Goal: Task Accomplishment & Management: Complete application form

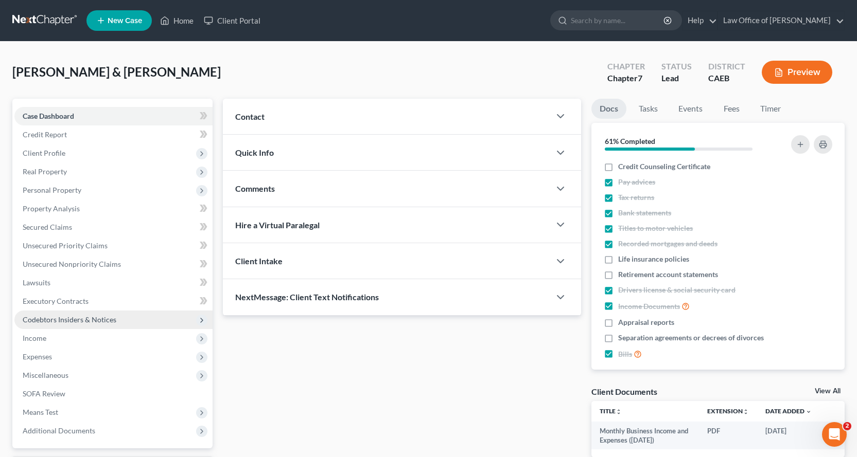
scroll to position [90, 0]
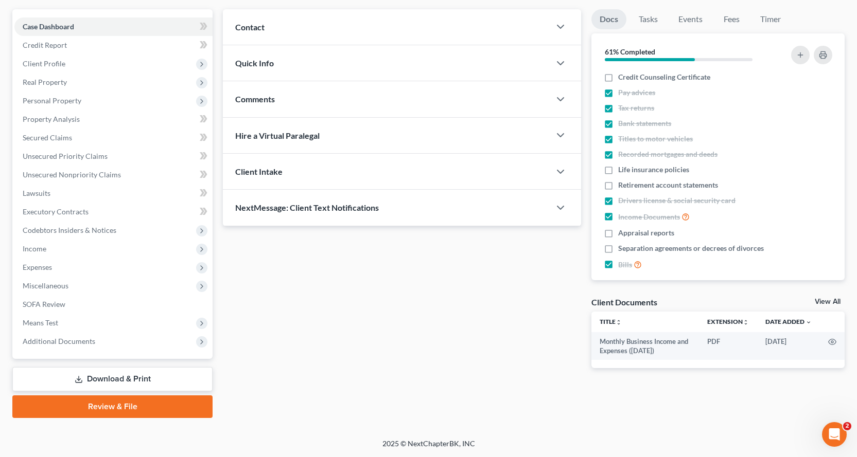
click at [110, 379] on link "Download & Print" at bounding box center [112, 379] width 200 height 24
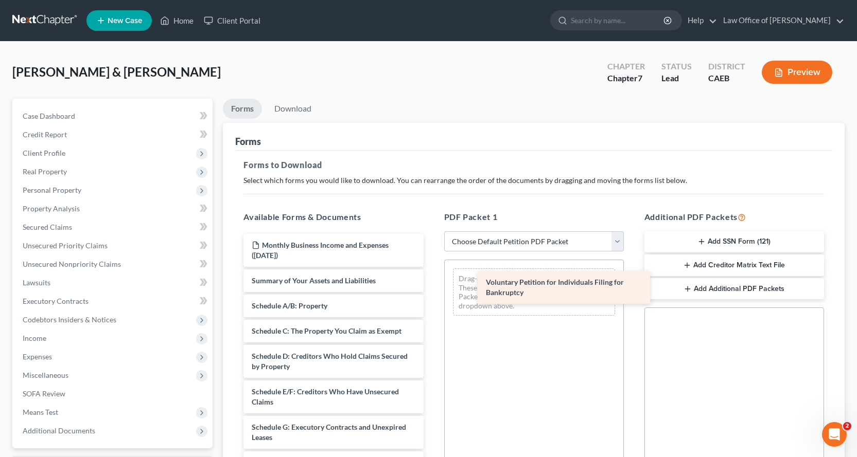
drag, startPoint x: 312, startPoint y: 292, endPoint x: 546, endPoint y: 293, distance: 234.1
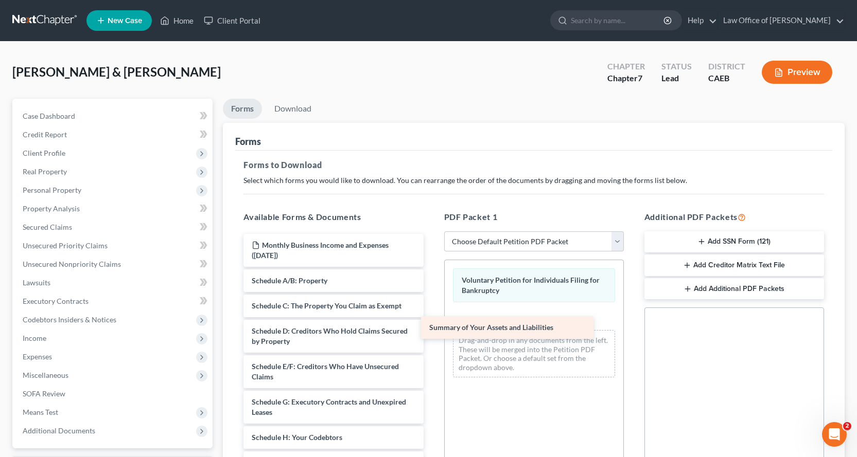
drag, startPoint x: 333, startPoint y: 282, endPoint x: 545, endPoint y: 322, distance: 216.2
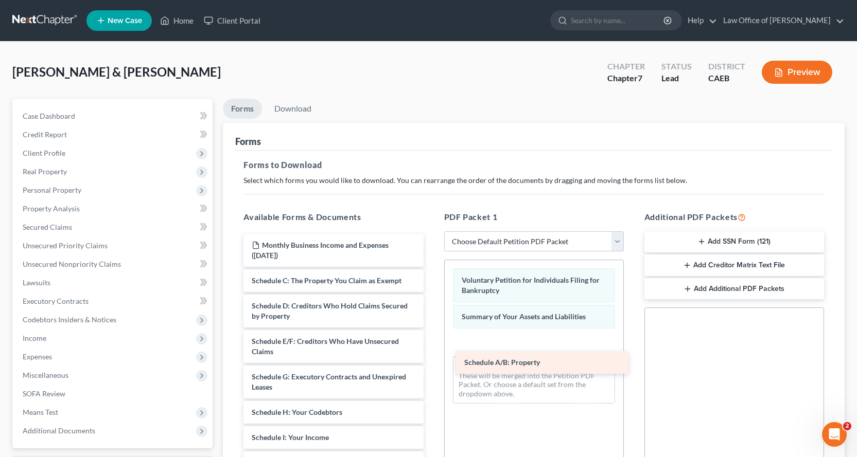
drag, startPoint x: 295, startPoint y: 280, endPoint x: 506, endPoint y: 359, distance: 225.4
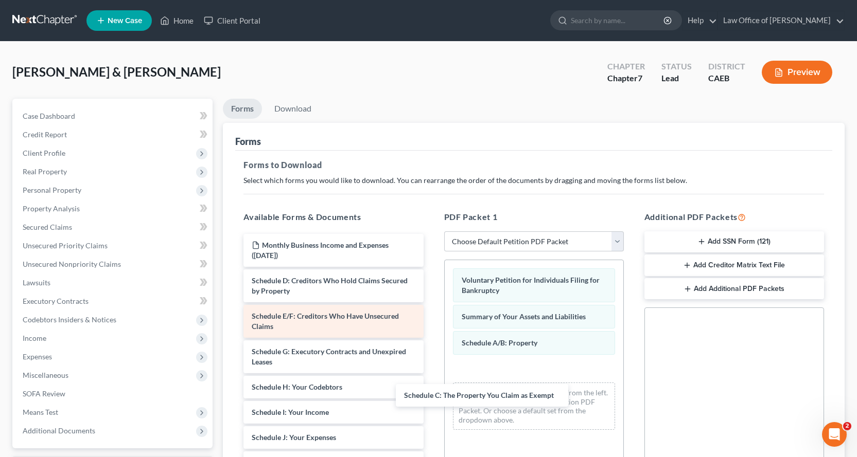
drag, startPoint x: 303, startPoint y: 280, endPoint x: 348, endPoint y: 324, distance: 62.6
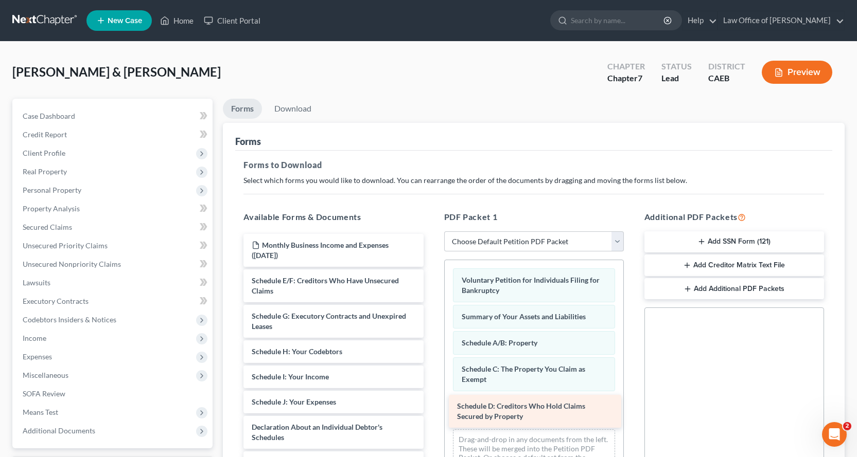
drag, startPoint x: 285, startPoint y: 288, endPoint x: 494, endPoint y: 409, distance: 242.0
click at [431, 410] on div "Schedule D: Creditors Who Hold Claims Secured by Property Monthly Business Inco…" at bounding box center [333, 450] width 196 height 433
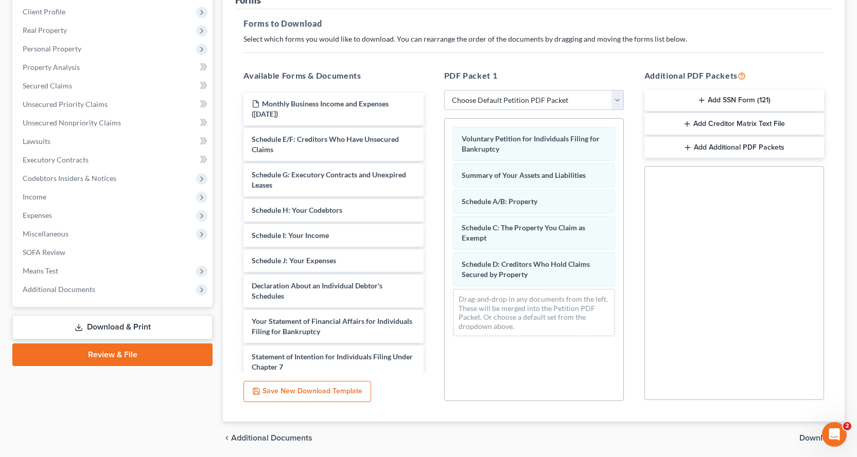
scroll to position [148, 0]
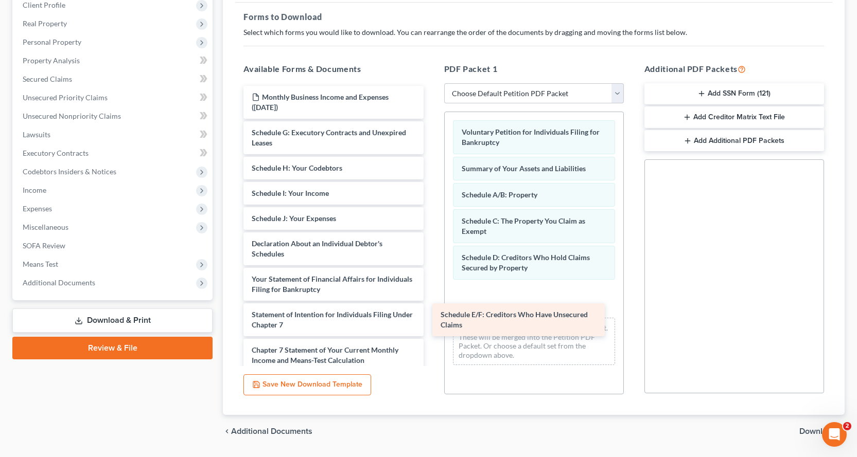
drag, startPoint x: 326, startPoint y: 127, endPoint x: 528, endPoint y: 299, distance: 265.4
click at [431, 299] on div "Schedule E/F: Creditors Who Have Unsecured Claims Monthly Business Income and E…" at bounding box center [333, 284] width 196 height 397
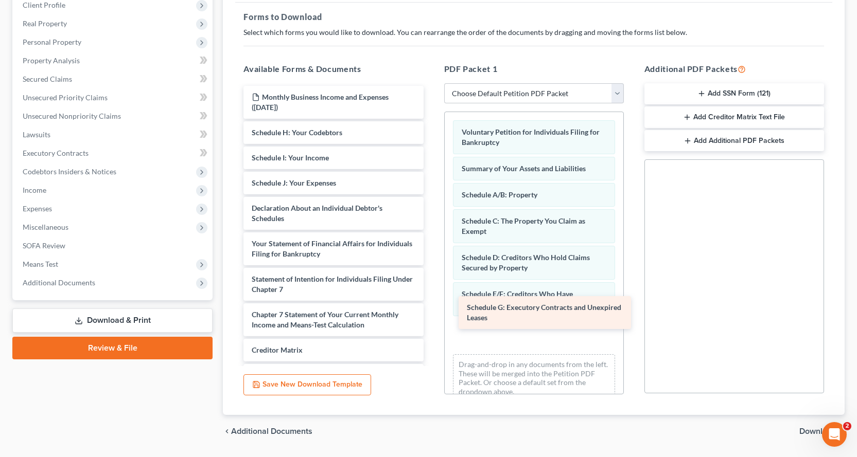
drag, startPoint x: 306, startPoint y: 139, endPoint x: 521, endPoint y: 314, distance: 277.2
click at [431, 314] on div "Schedule G: Executory Contracts and Unexpired Leases Monthly Business Income an…" at bounding box center [333, 267] width 196 height 362
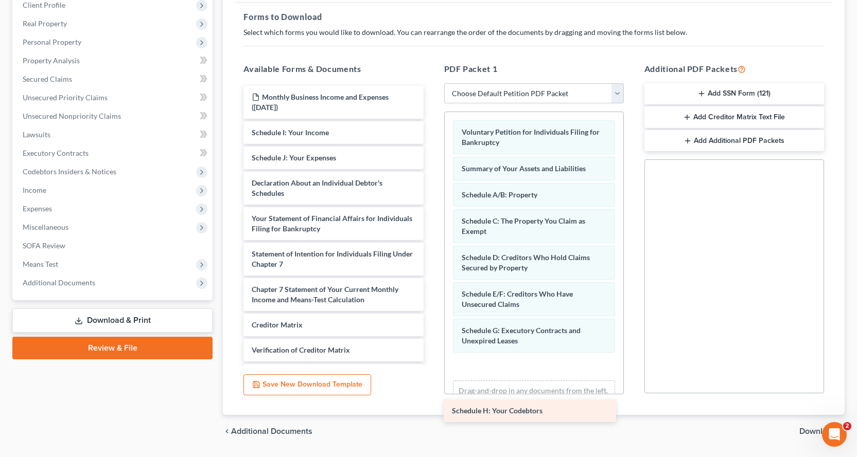
drag, startPoint x: 295, startPoint y: 136, endPoint x: 505, endPoint y: 381, distance: 322.6
click at [431, 382] on div "Schedule H: Your Codebtors Monthly Business Income and Expenses ([DATE]) Schedu…" at bounding box center [333, 254] width 196 height 337
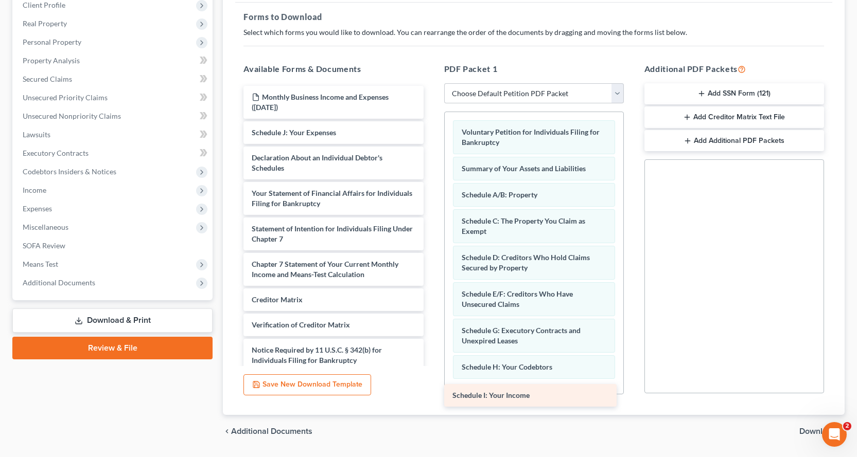
drag, startPoint x: 305, startPoint y: 132, endPoint x: 505, endPoint y: 395, distance: 330.8
click at [431, 395] on div "Schedule I: Your Income Monthly Business Income and Expenses ([DATE]) Schedule …" at bounding box center [333, 241] width 196 height 311
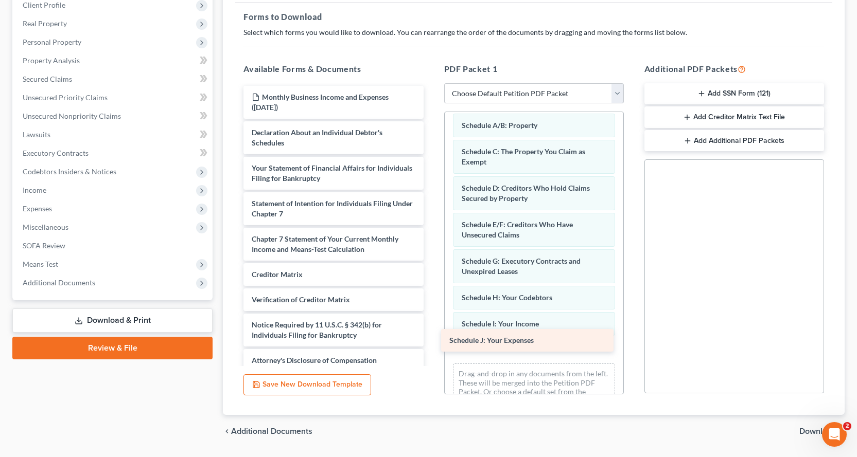
drag, startPoint x: 336, startPoint y: 137, endPoint x: 534, endPoint y: 345, distance: 287.1
click at [431, 345] on div "Schedule J: Your Expenses Monthly Business Income and Expenses ([DATE]) Schedul…" at bounding box center [333, 229] width 196 height 286
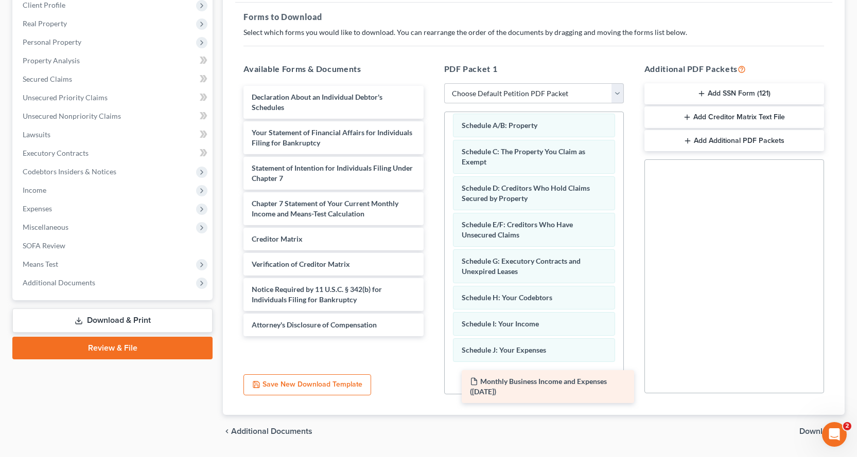
drag, startPoint x: 332, startPoint y: 99, endPoint x: 551, endPoint y: 370, distance: 348.8
click at [431, 337] on div "Monthly Business Income and Expenses ([DATE]) Monthly Business Income and Expen…" at bounding box center [333, 211] width 196 height 251
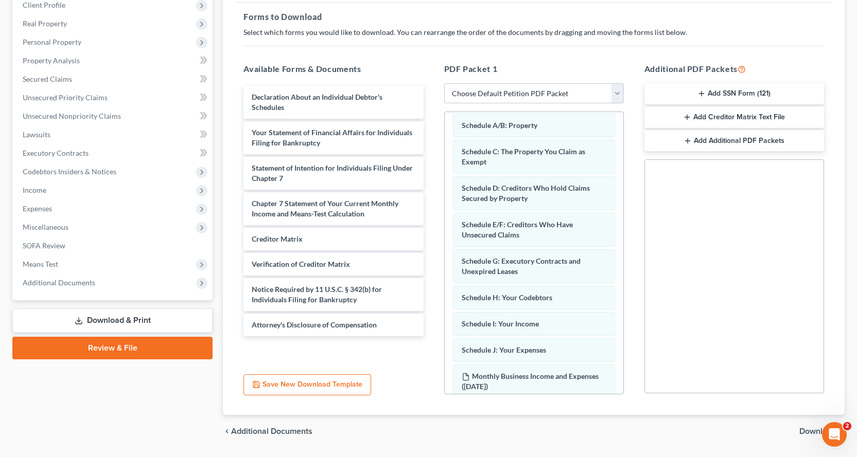
scroll to position [132, 0]
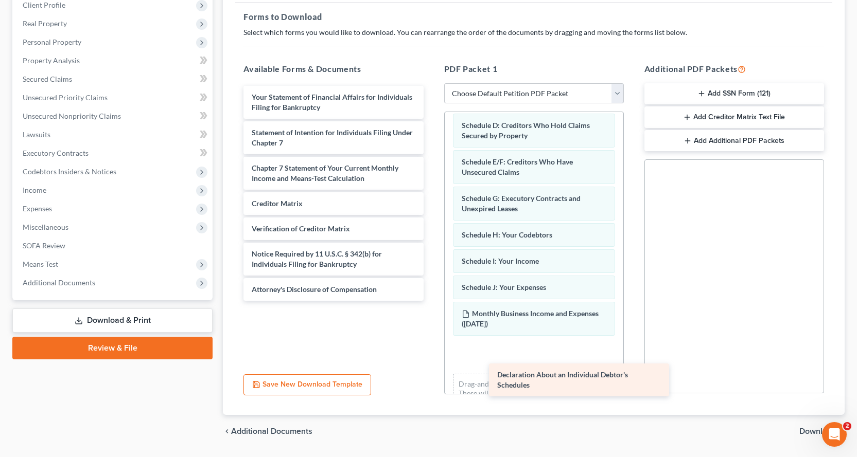
drag, startPoint x: 302, startPoint y: 102, endPoint x: 546, endPoint y: 364, distance: 358.6
click at [431, 301] on div "Declaration About an Individual Debtor's Schedules Declaration About an Individ…" at bounding box center [333, 193] width 196 height 215
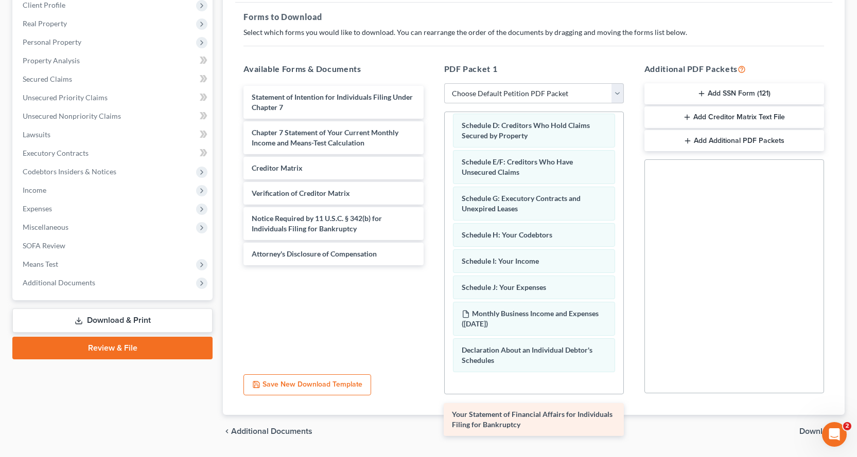
drag, startPoint x: 317, startPoint y: 107, endPoint x: 519, endPoint y: 391, distance: 348.1
click at [431, 266] on div "Your Statement of Financial Affairs for Individuals Filing for Bankruptcy Your …" at bounding box center [333, 176] width 196 height 180
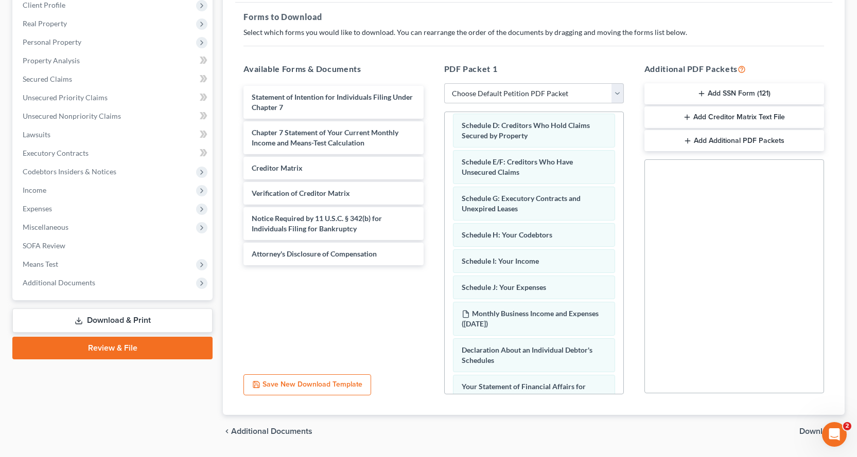
scroll to position [205, 0]
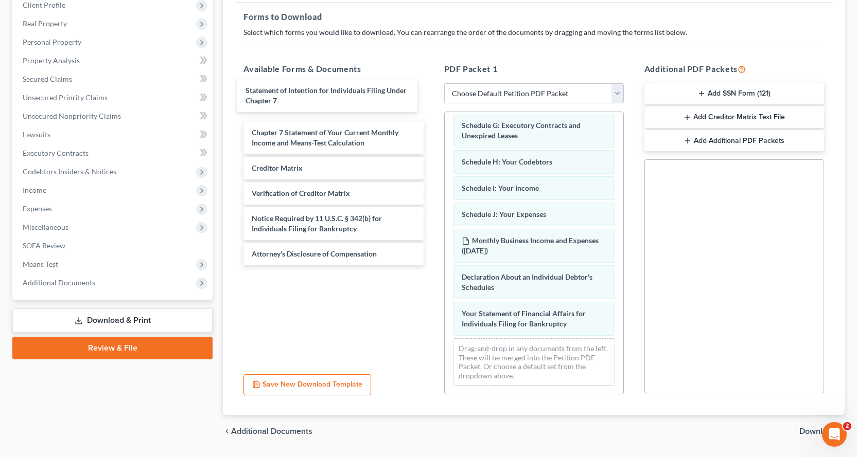
click at [274, 95] on div "Statement of Intention for Individuals Filing Under Chapter 7 Statement of Inte…" at bounding box center [333, 176] width 196 height 180
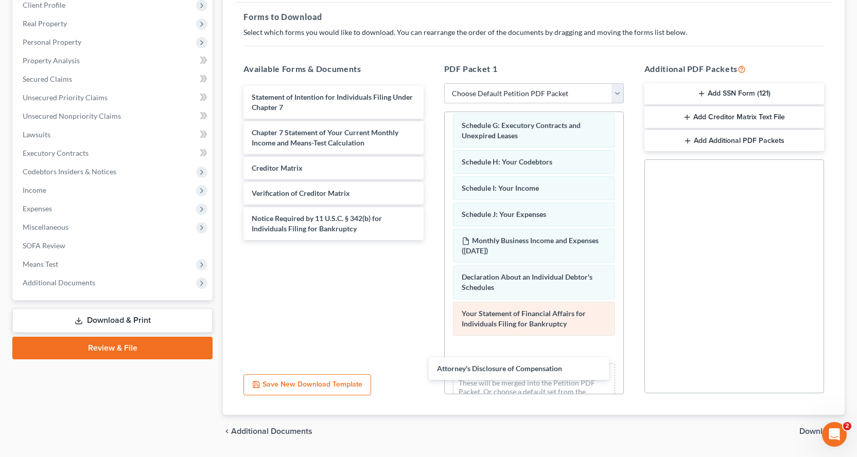
drag, startPoint x: 364, startPoint y: 331, endPoint x: 457, endPoint y: 319, distance: 93.4
click at [431, 240] on div "Attorney's Disclosure of Compensation Statement of Intention for Individuals Fi…" at bounding box center [333, 163] width 196 height 154
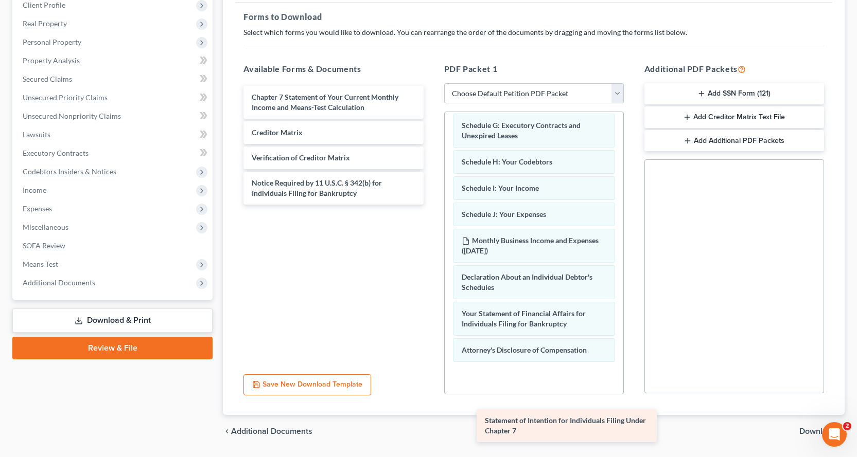
drag, startPoint x: 309, startPoint y: 97, endPoint x: 535, endPoint y: 401, distance: 379.2
click at [431, 205] on div "Statement of Intention for Individuals Filing Under Chapter 7 Statement of Inte…" at bounding box center [333, 145] width 196 height 119
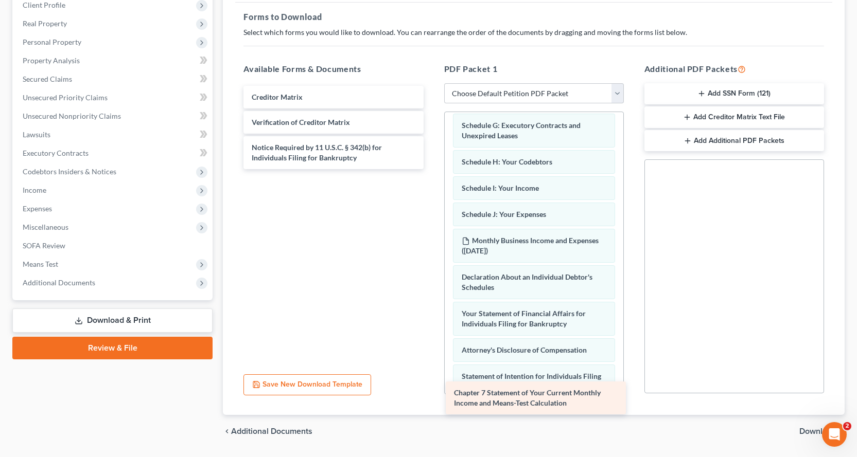
drag, startPoint x: 359, startPoint y: 110, endPoint x: 563, endPoint y: 406, distance: 359.5
click at [431, 169] on div "Chapter 7 Statement of Your Current Monthly Income and Means-Test Calculation C…" at bounding box center [333, 127] width 196 height 83
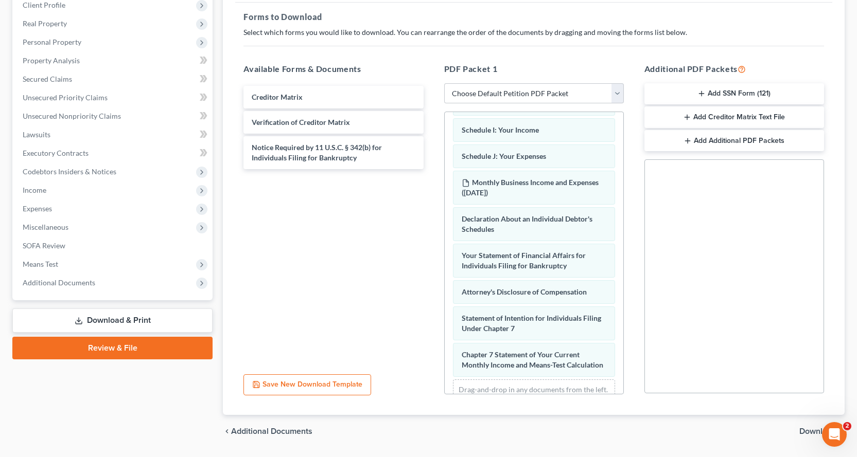
scroll to position [315, 0]
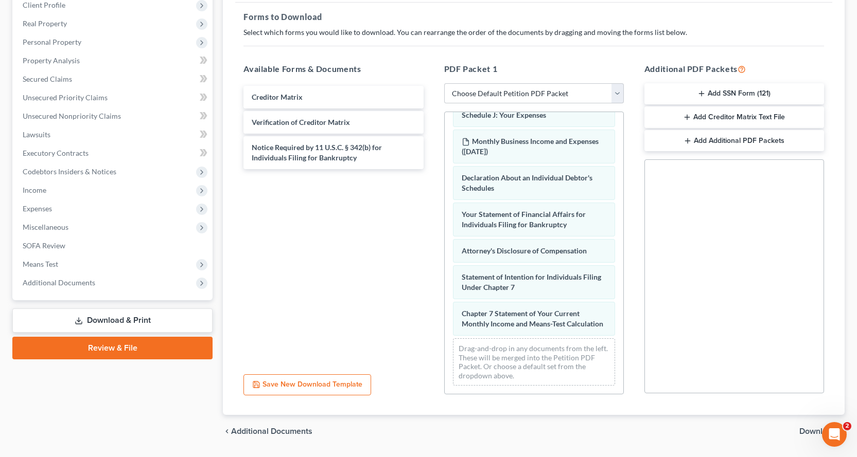
click at [768, 97] on button "Add SSN Form (121)" at bounding box center [734, 94] width 180 height 22
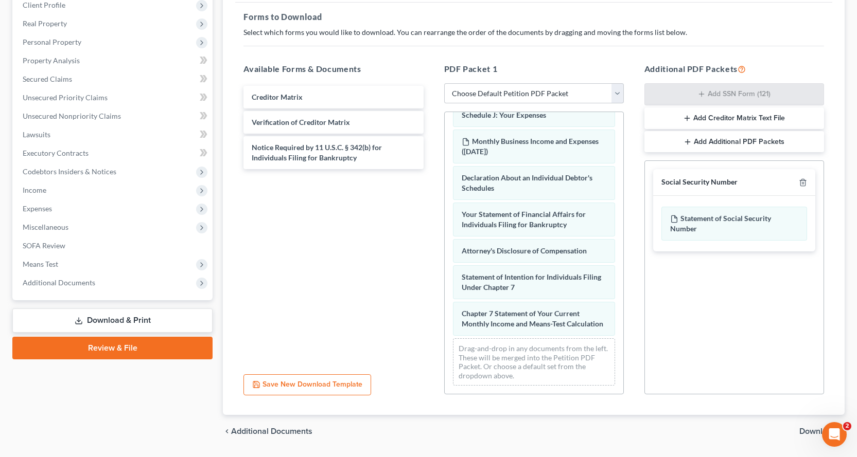
click at [725, 123] on button "Add Creditor Matrix Text File" at bounding box center [734, 119] width 180 height 22
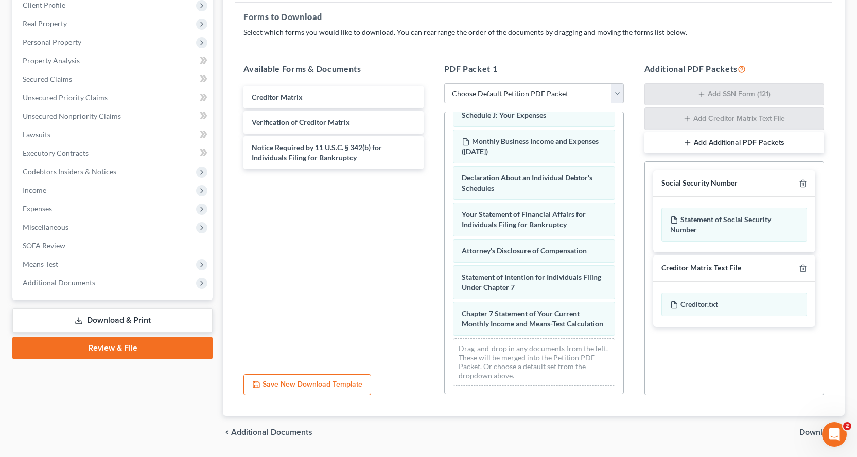
click at [816, 431] on span "Download" at bounding box center [817, 433] width 37 height 8
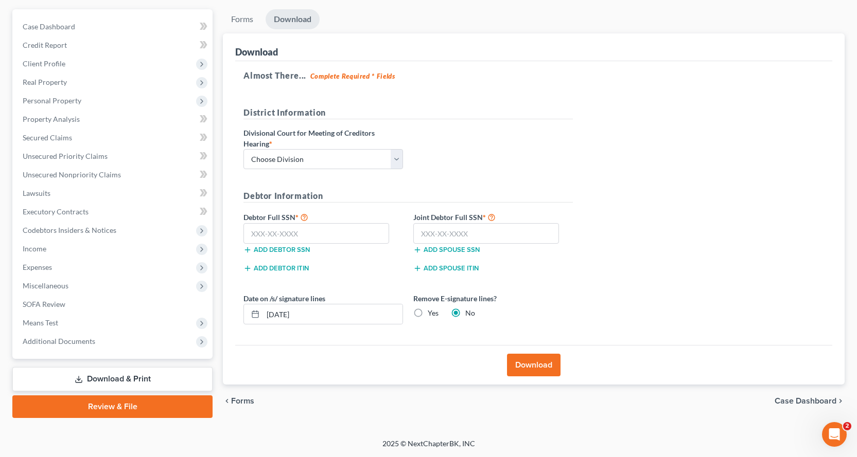
scroll to position [90, 0]
click at [282, 151] on select "Choose Division Fresno Modesto [GEOGRAPHIC_DATA]" at bounding box center [323, 159] width 160 height 21
select select "2"
click at [243, 149] on select "Choose Division Fresno Modesto [GEOGRAPHIC_DATA]" at bounding box center [323, 159] width 160 height 21
click at [273, 161] on select "Choose Division Fresno Modesto [GEOGRAPHIC_DATA]" at bounding box center [323, 159] width 160 height 21
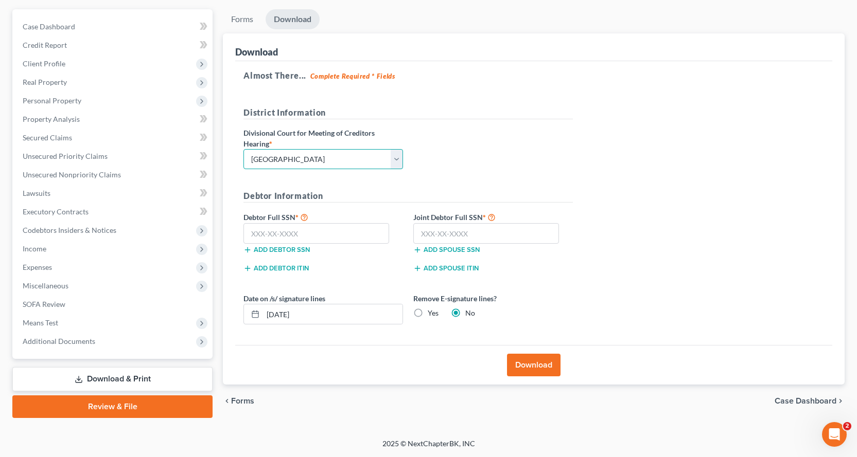
click at [243, 149] on select "Choose Division Fresno Modesto [GEOGRAPHIC_DATA]" at bounding box center [323, 159] width 160 height 21
click at [262, 231] on input "text" at bounding box center [316, 233] width 146 height 21
type input "602-78-0363"
click at [436, 231] on input "text" at bounding box center [486, 233] width 146 height 21
type input "606-70-2020"
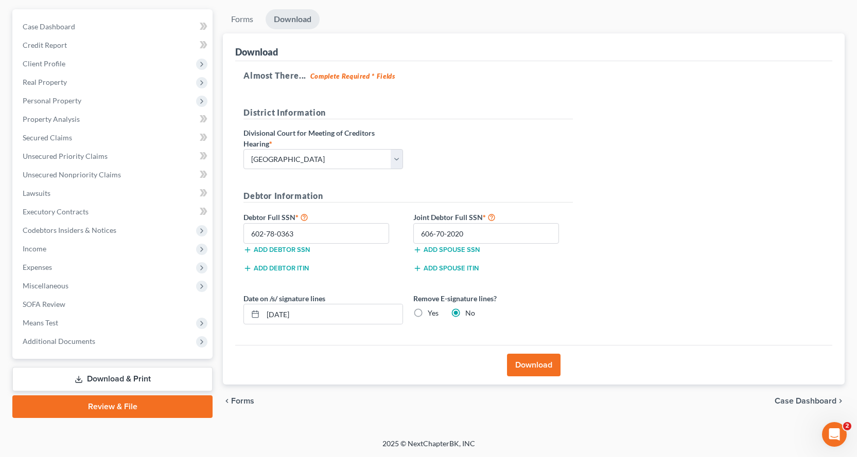
click at [539, 368] on button "Download" at bounding box center [534, 365] width 54 height 23
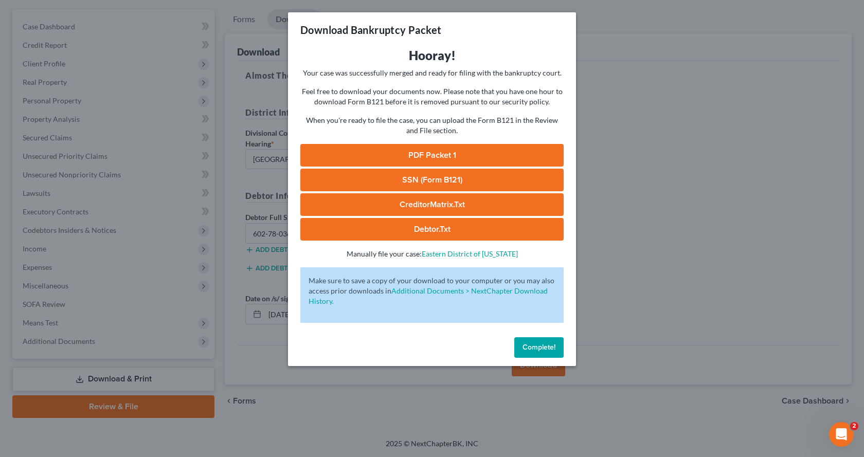
click at [466, 149] on link "PDF Packet 1" at bounding box center [431, 155] width 263 height 23
click at [445, 182] on link "SSN (Form B121)" at bounding box center [431, 180] width 263 height 23
click at [394, 206] on link "CreditorMatrix.txt" at bounding box center [431, 204] width 263 height 23
click at [444, 223] on link "Debtor.txt" at bounding box center [431, 229] width 263 height 23
click at [532, 351] on span "Complete!" at bounding box center [539, 347] width 33 height 9
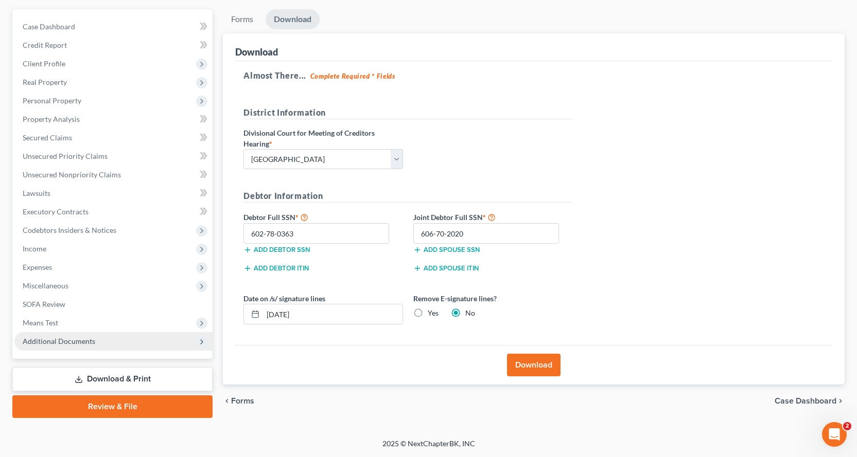
click at [83, 347] on span "Additional Documents" at bounding box center [113, 341] width 198 height 19
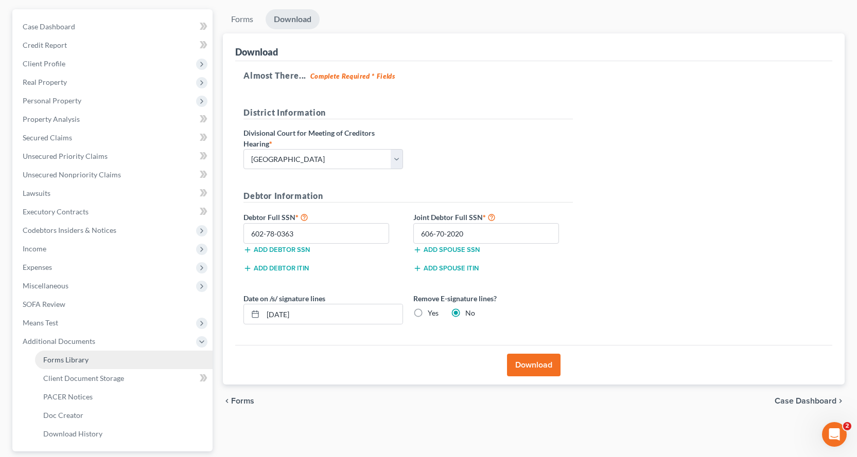
click at [90, 356] on link "Forms Library" at bounding box center [124, 360] width 178 height 19
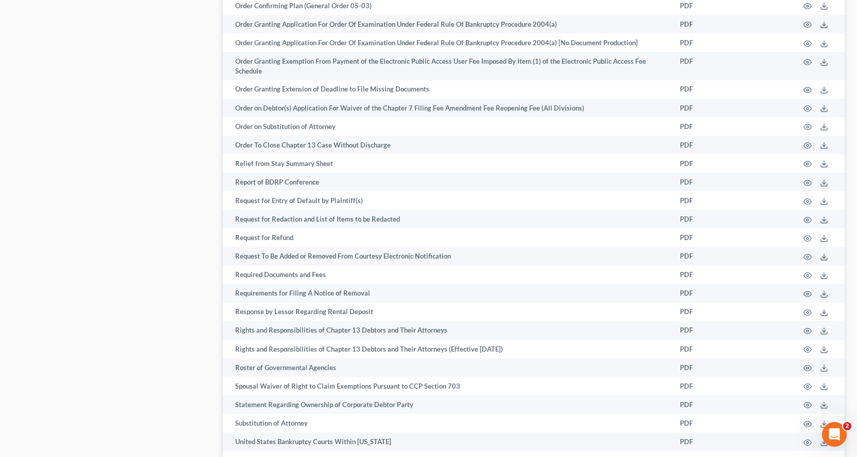
scroll to position [1507, 0]
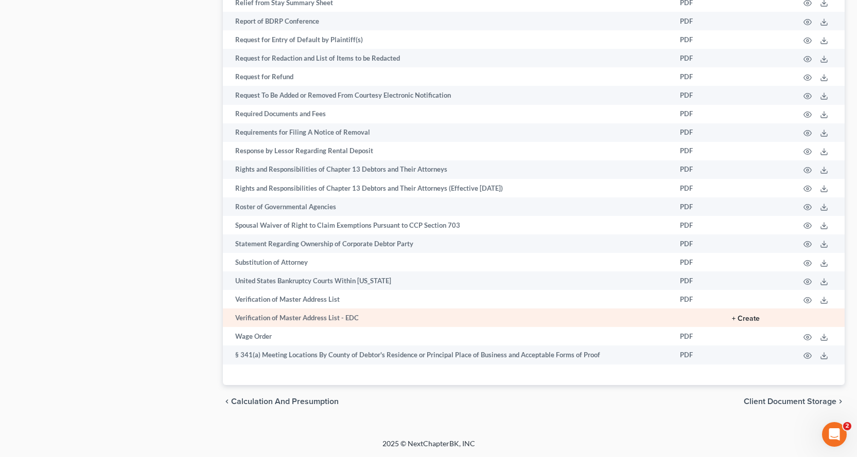
click at [734, 316] on button "+ Create" at bounding box center [746, 318] width 28 height 7
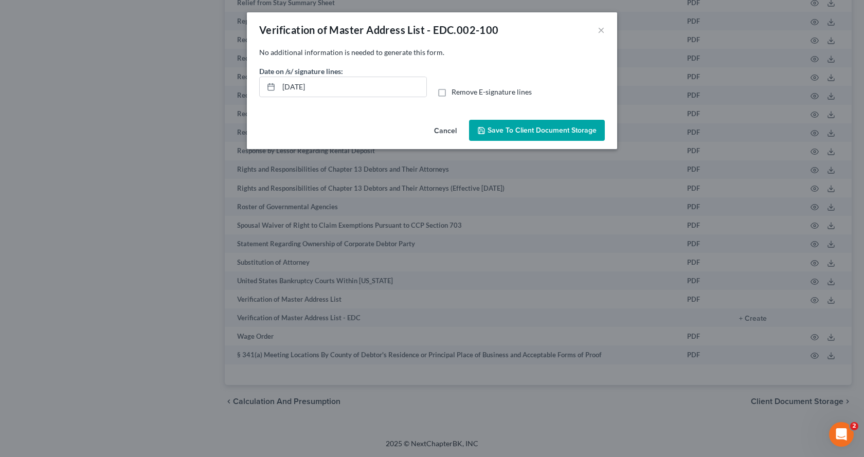
click at [511, 129] on span "Save to Client Document Storage" at bounding box center [542, 130] width 109 height 9
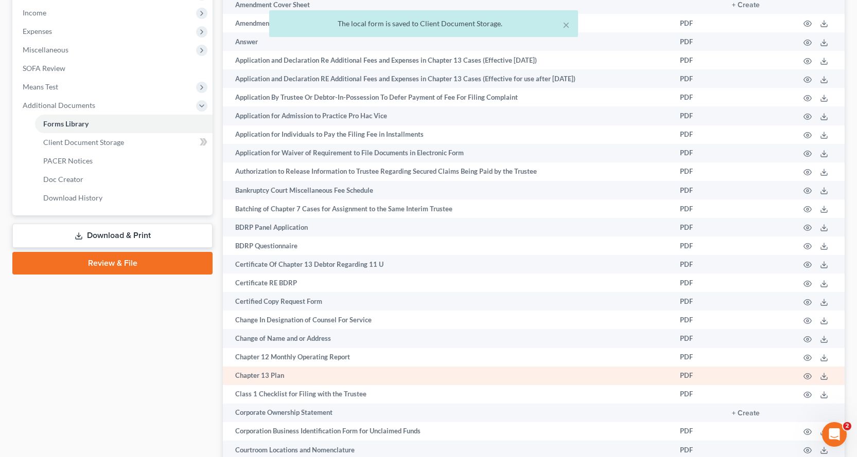
scroll to position [323, 0]
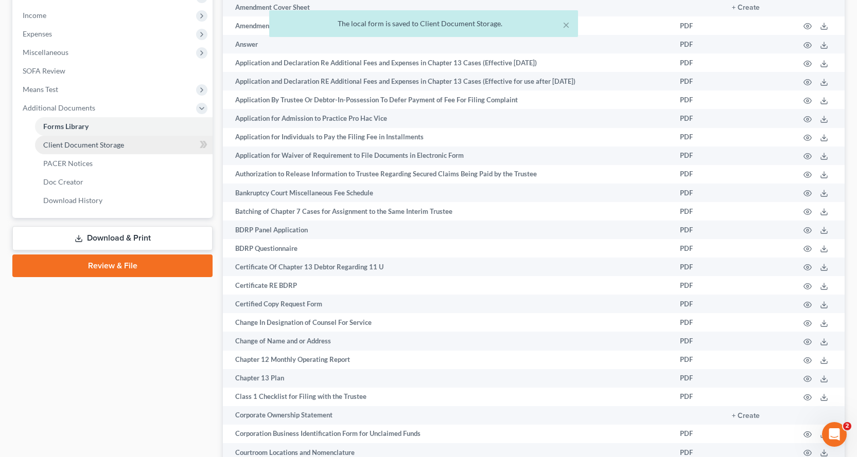
click at [121, 146] on span "Client Document Storage" at bounding box center [83, 144] width 81 height 9
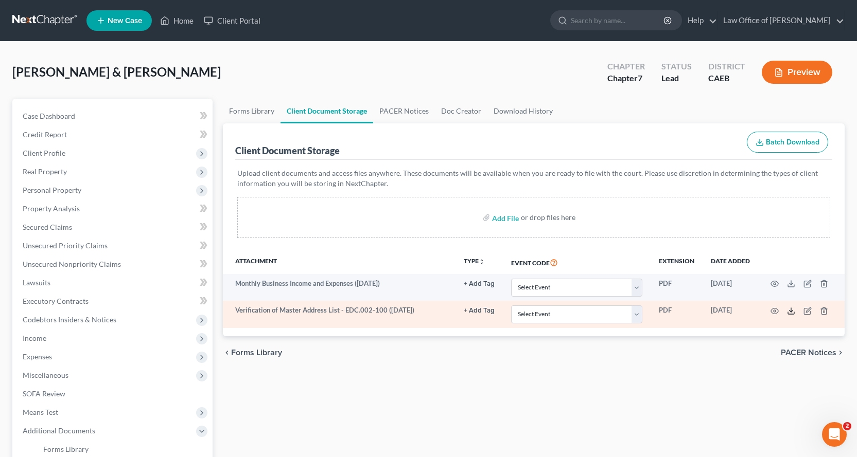
click at [790, 313] on icon at bounding box center [791, 311] width 8 height 8
